Goal: Information Seeking & Learning: Check status

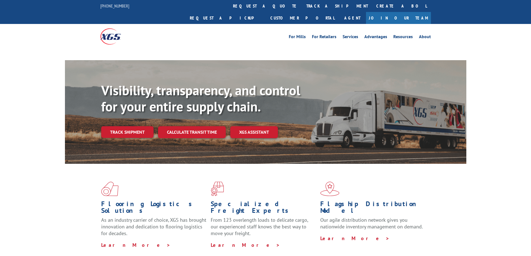
click at [141, 126] on link "Track shipment" at bounding box center [127, 132] width 52 height 12
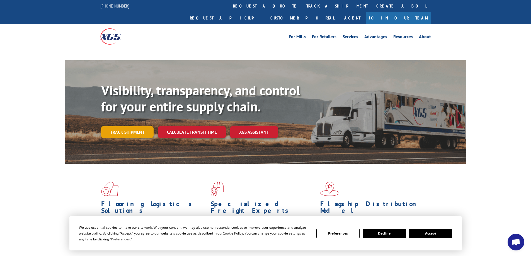
click at [133, 126] on link "Track shipment" at bounding box center [127, 132] width 52 height 12
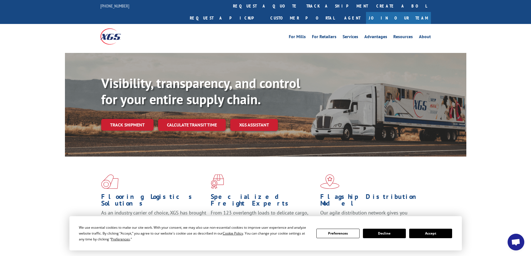
click at [374, 234] on button "Decline" at bounding box center [384, 233] width 43 height 9
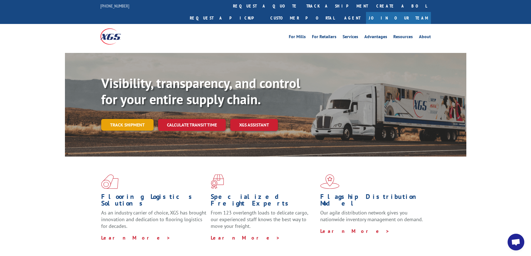
click at [133, 119] on link "Track shipment" at bounding box center [127, 125] width 52 height 12
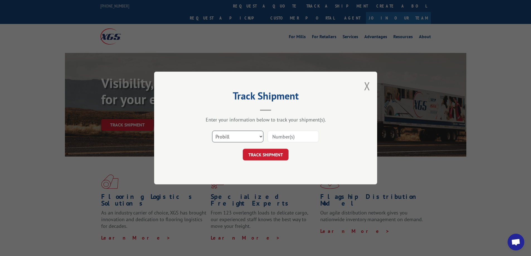
click at [261, 138] on select "Select category... Probill BOL PO" at bounding box center [237, 137] width 51 height 12
click at [212, 131] on select "Select category... Probill BOL PO" at bounding box center [237, 137] width 51 height 12
click at [290, 135] on input at bounding box center [293, 137] width 51 height 12
click at [259, 137] on select "Select category... Probill BOL PO" at bounding box center [237, 137] width 51 height 12
select select "bol"
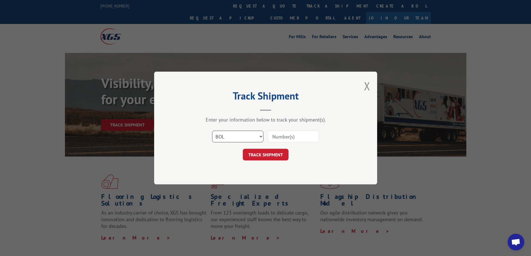
click at [212, 131] on select "Select category... Probill BOL PO" at bounding box center [237, 137] width 51 height 12
click at [290, 139] on input at bounding box center [293, 137] width 51 height 12
type input "6621447"
click at [281, 154] on button "TRACK SHIPMENT" at bounding box center [266, 155] width 46 height 12
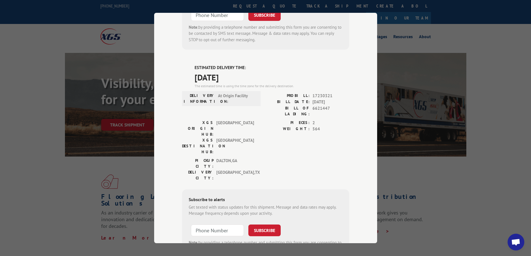
scroll to position [198, 0]
click at [518, 136] on div "Track Shipment ESTIMATED DELIVERY TIME: Please contact customer service: [PHONE…" at bounding box center [265, 128] width 531 height 256
click at [492, 110] on div "Track Shipment ESTIMATED DELIVERY TIME: Please contact customer service: [PHONE…" at bounding box center [265, 128] width 531 height 256
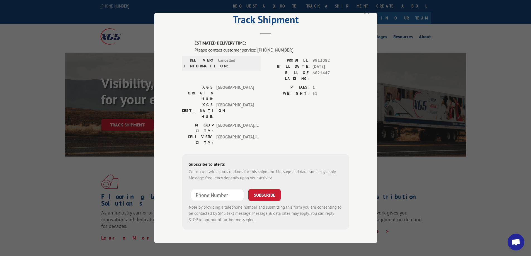
scroll to position [0, 0]
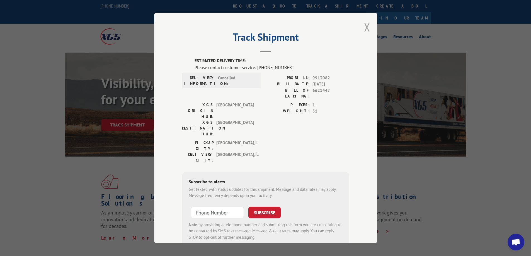
click at [364, 28] on button "Close modal" at bounding box center [367, 27] width 6 height 15
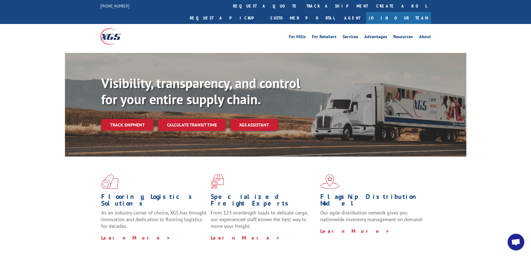
drag, startPoint x: 380, startPoint y: 232, endPoint x: 426, endPoint y: 223, distance: 46.8
click at [380, 232] on div "Flooring Logistics Solutions As an industry carrier of choice, XGS has brought …" at bounding box center [266, 208] width 402 height 102
